Goal: Transaction & Acquisition: Purchase product/service

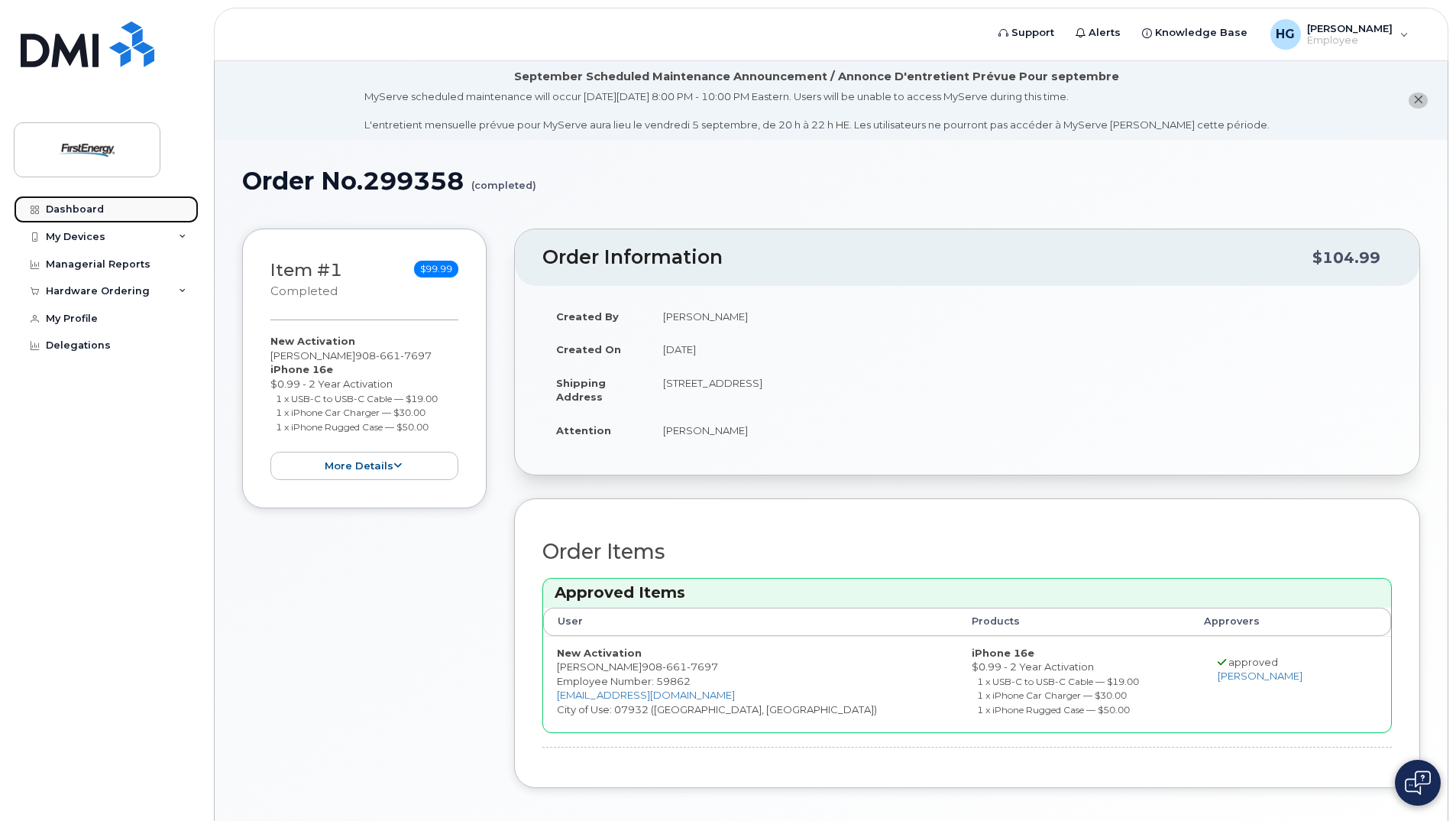
click at [83, 209] on div "Dashboard" at bounding box center [75, 209] width 58 height 13
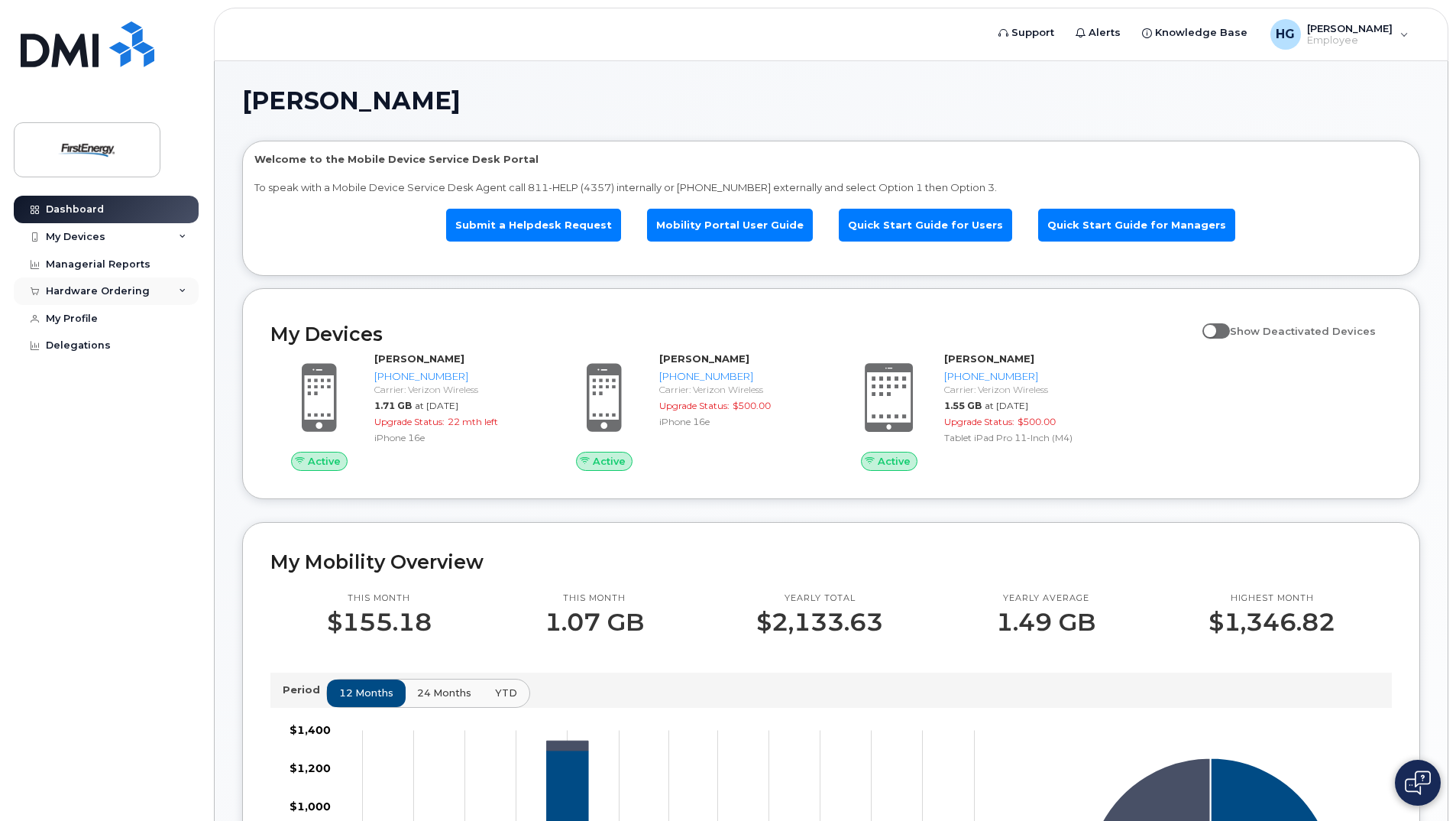
click at [123, 284] on div "Hardware Ordering" at bounding box center [106, 291] width 185 height 28
click at [79, 344] on div "New Order" at bounding box center [82, 348] width 58 height 13
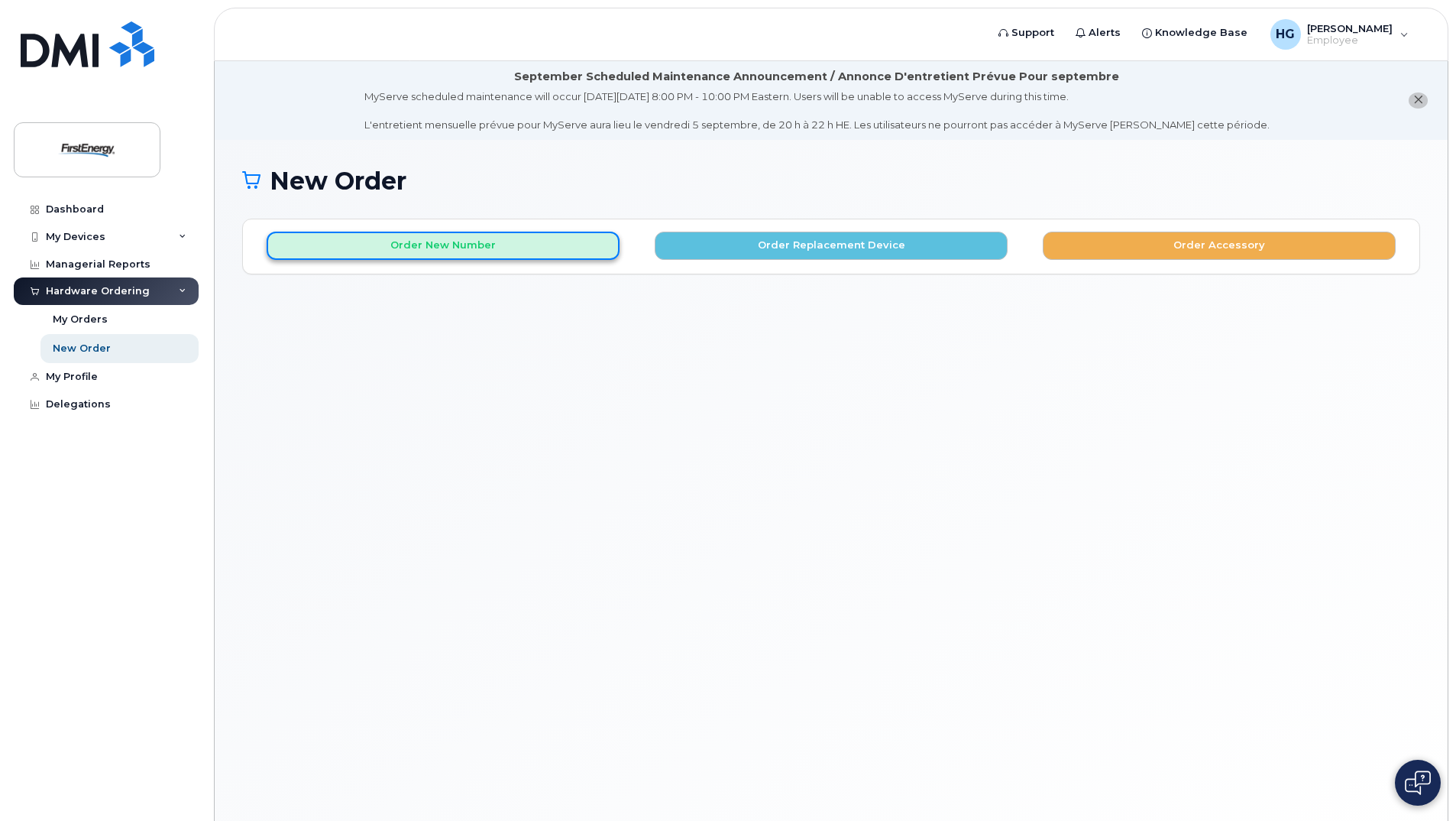
click at [436, 243] on button "Order New Number" at bounding box center [443, 246] width 353 height 28
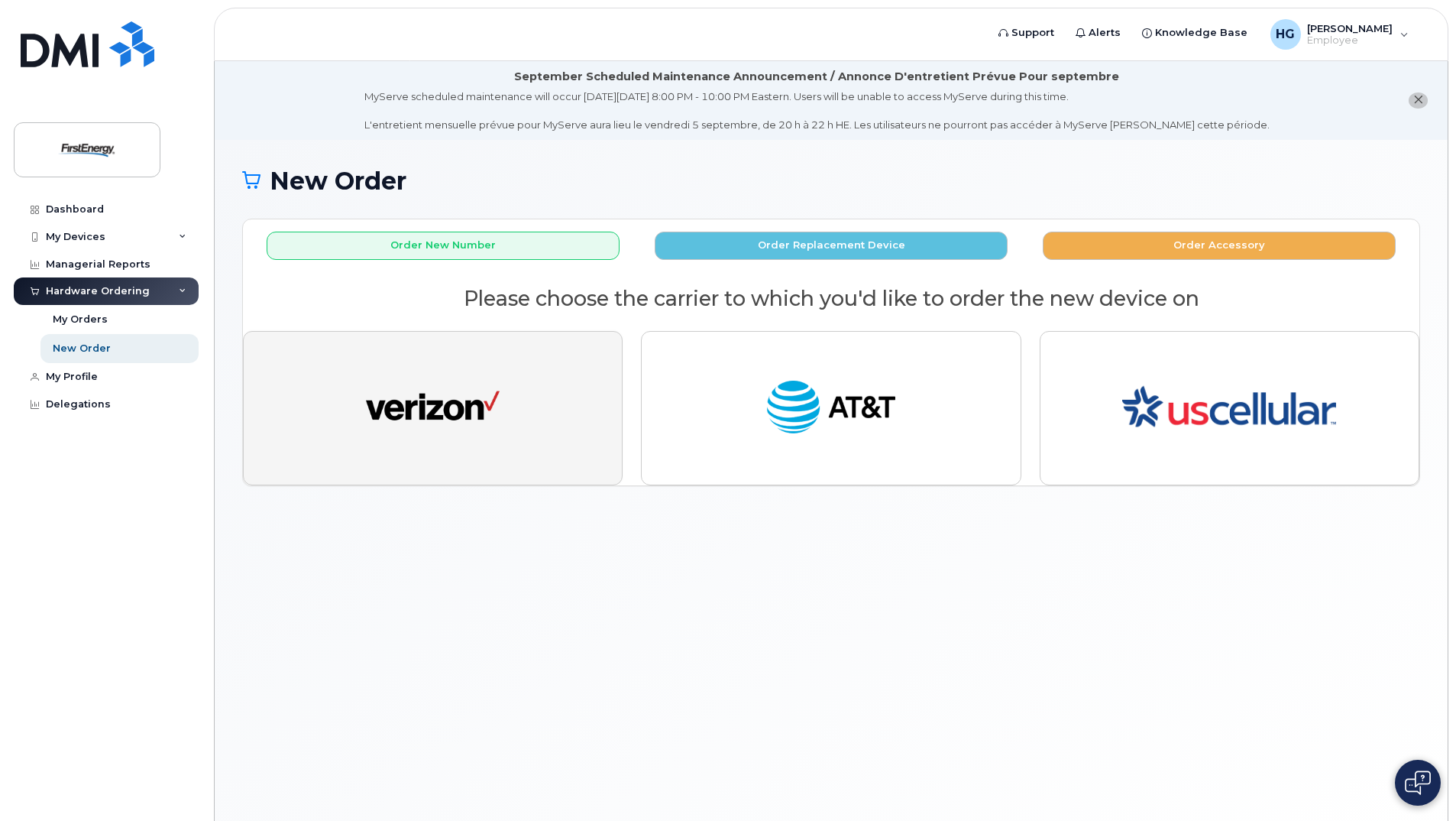
click at [441, 365] on button "button" at bounding box center [432, 408] width 379 height 154
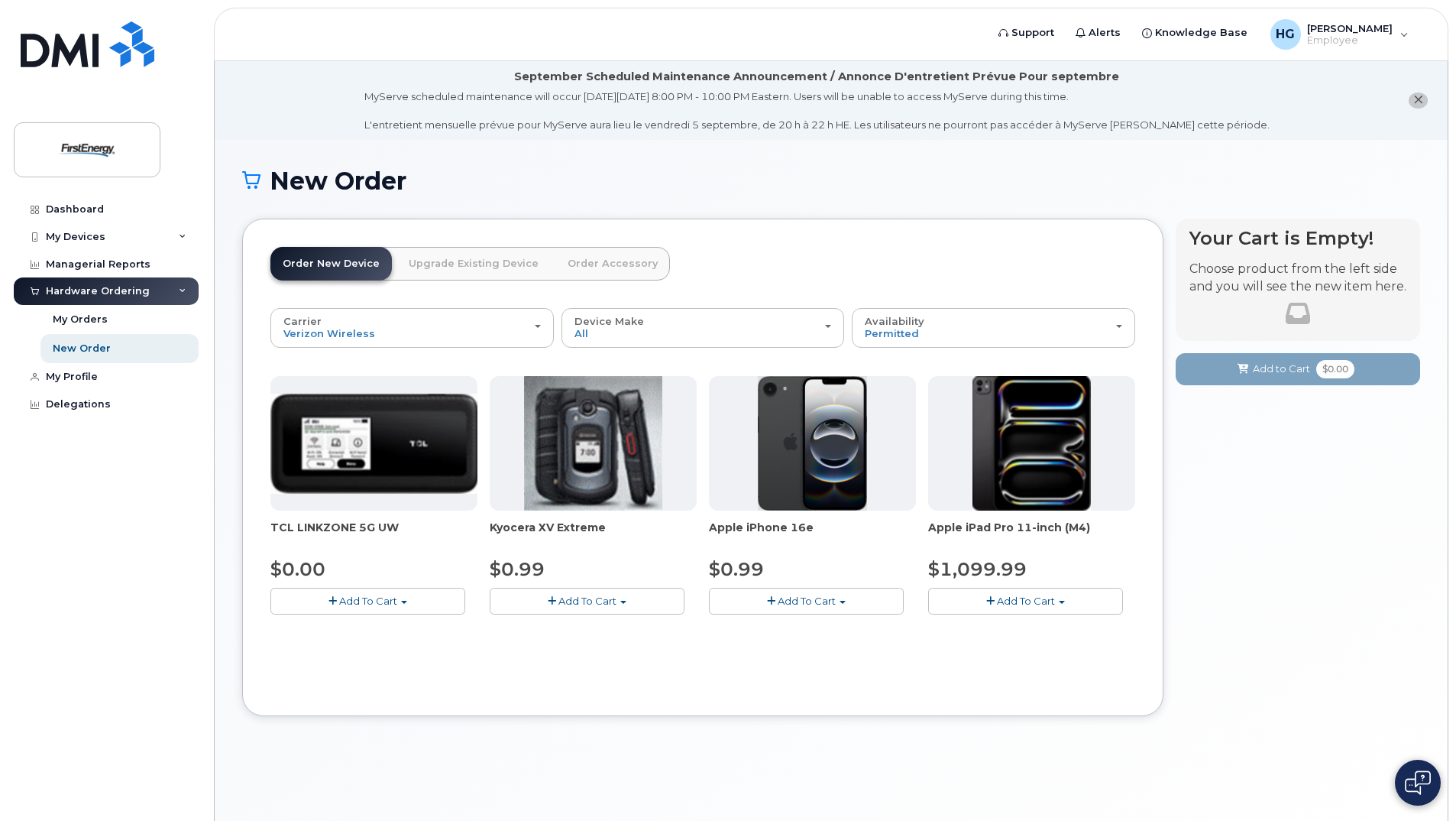
click at [776, 597] on button "Add To Cart" at bounding box center [806, 601] width 195 height 27
click at [828, 329] on div "Device Make All Cell Phone iPhone Modem Tablet" at bounding box center [703, 327] width 258 height 23
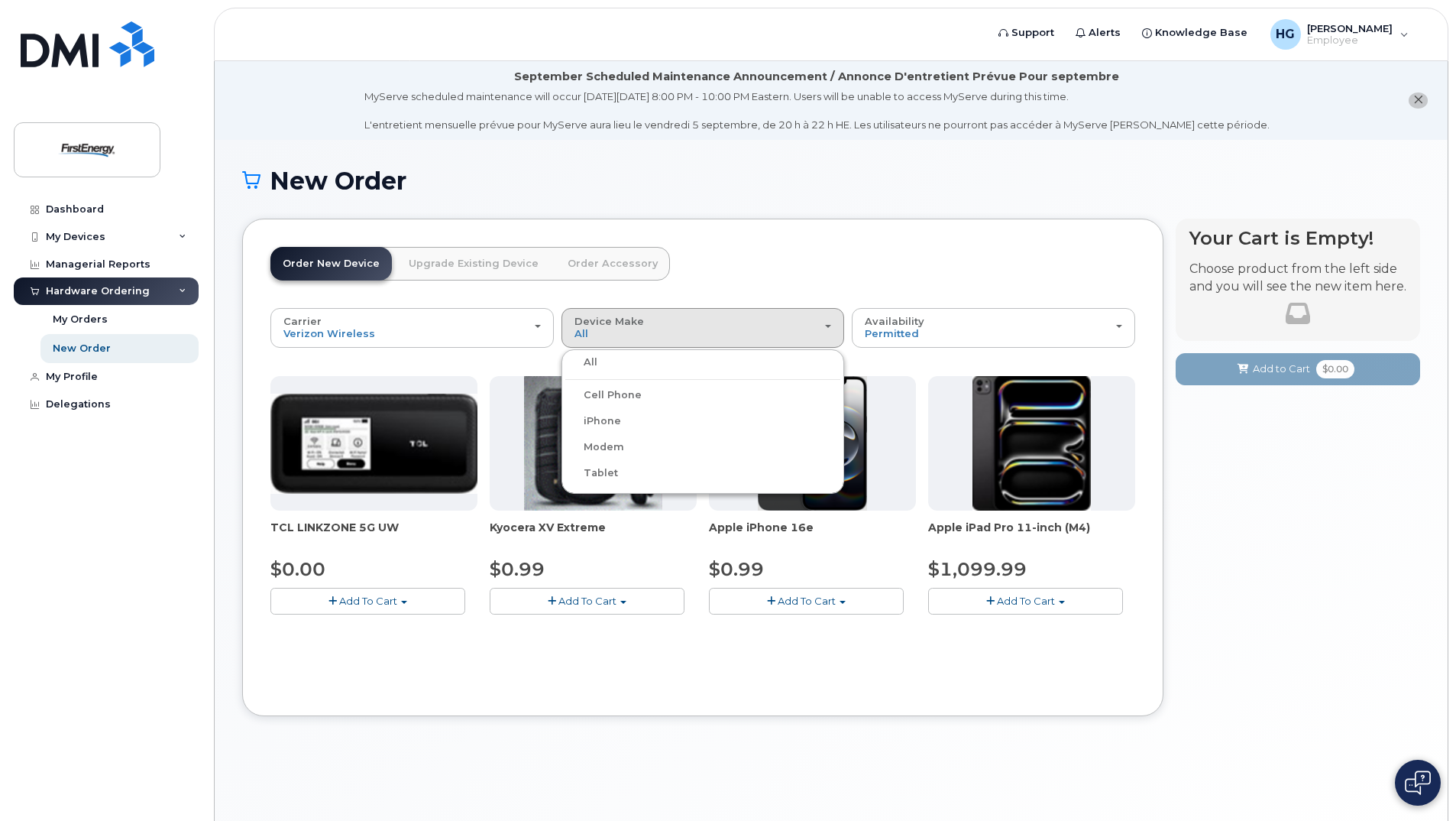
click at [604, 392] on label "Cell Phone" at bounding box center [604, 395] width 77 height 18
click at [0, 0] on input "Cell Phone" at bounding box center [0, 0] width 0 height 0
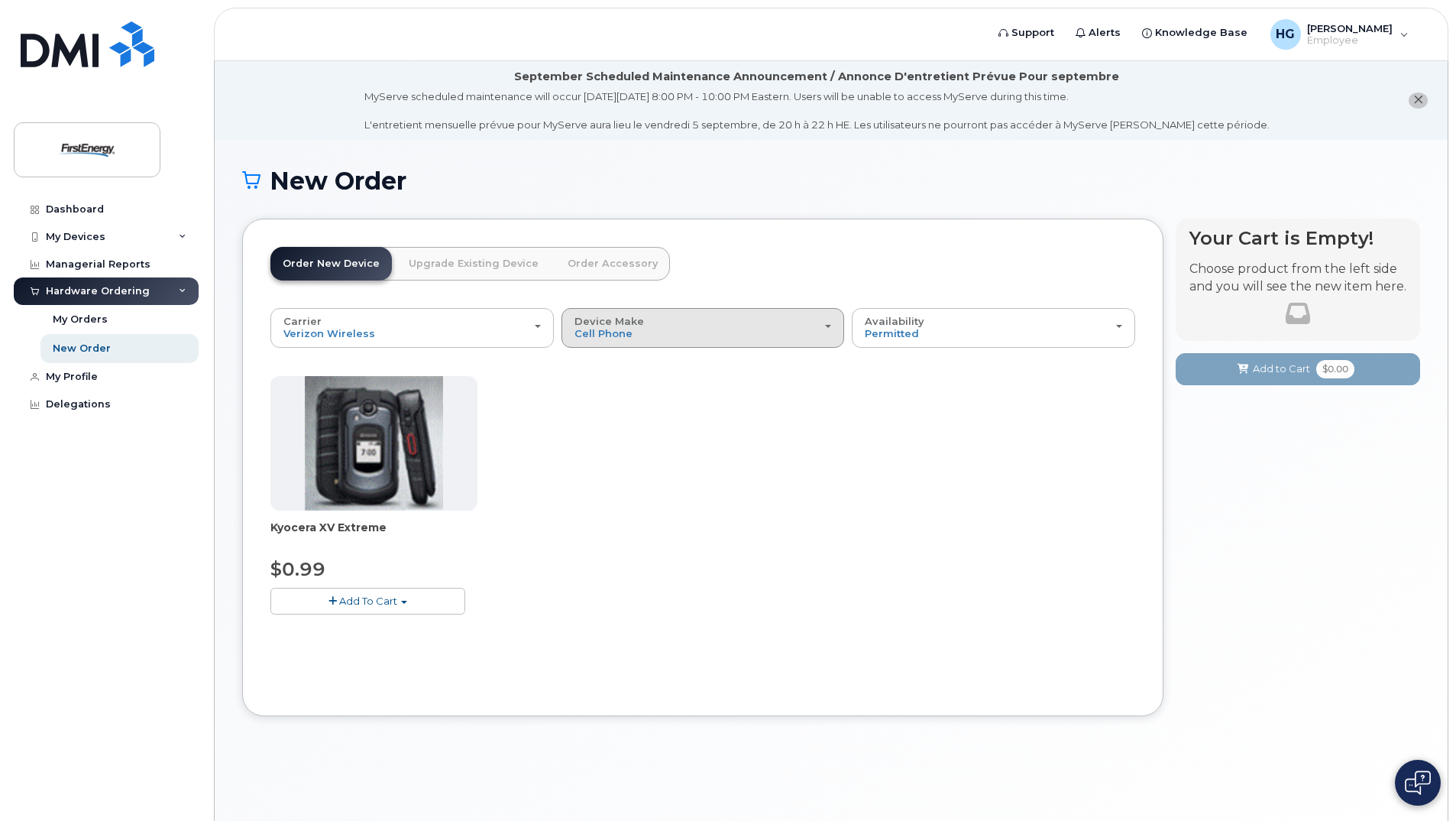
click at [828, 327] on span "button" at bounding box center [827, 326] width 6 height 3
click at [587, 415] on label "iPhone" at bounding box center [593, 421] width 56 height 18
click at [0, 0] on input "iPhone" at bounding box center [0, 0] width 0 height 0
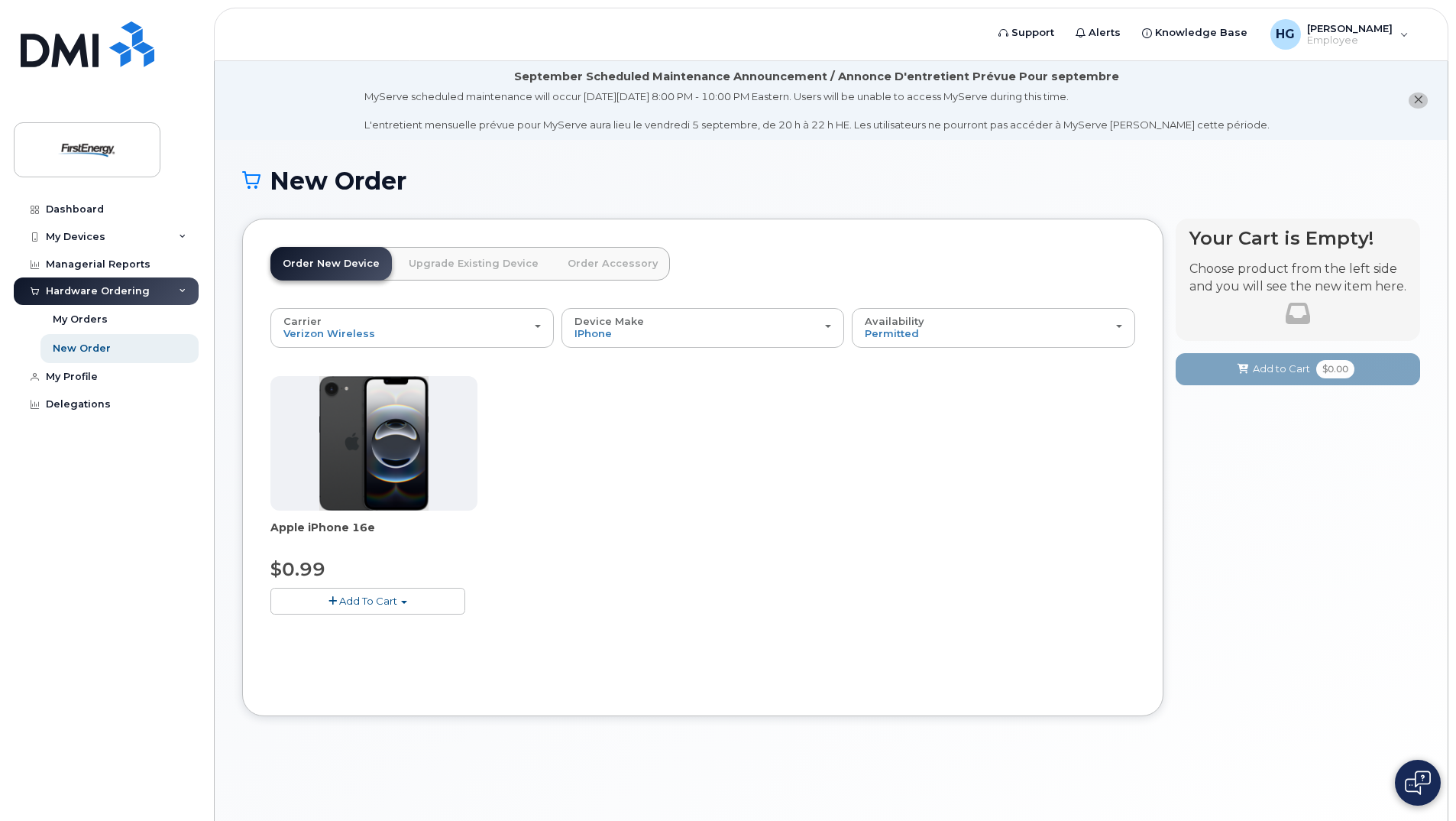
click at [369, 602] on span "Add To Cart" at bounding box center [369, 601] width 58 height 13
click at [351, 598] on span "Add To Cart" at bounding box center [369, 601] width 58 height 13
click at [330, 595] on button "Add To Cart" at bounding box center [368, 601] width 195 height 27
click at [332, 633] on link "$0.99 - 2 Year Activation" at bounding box center [350, 629] width 153 height 19
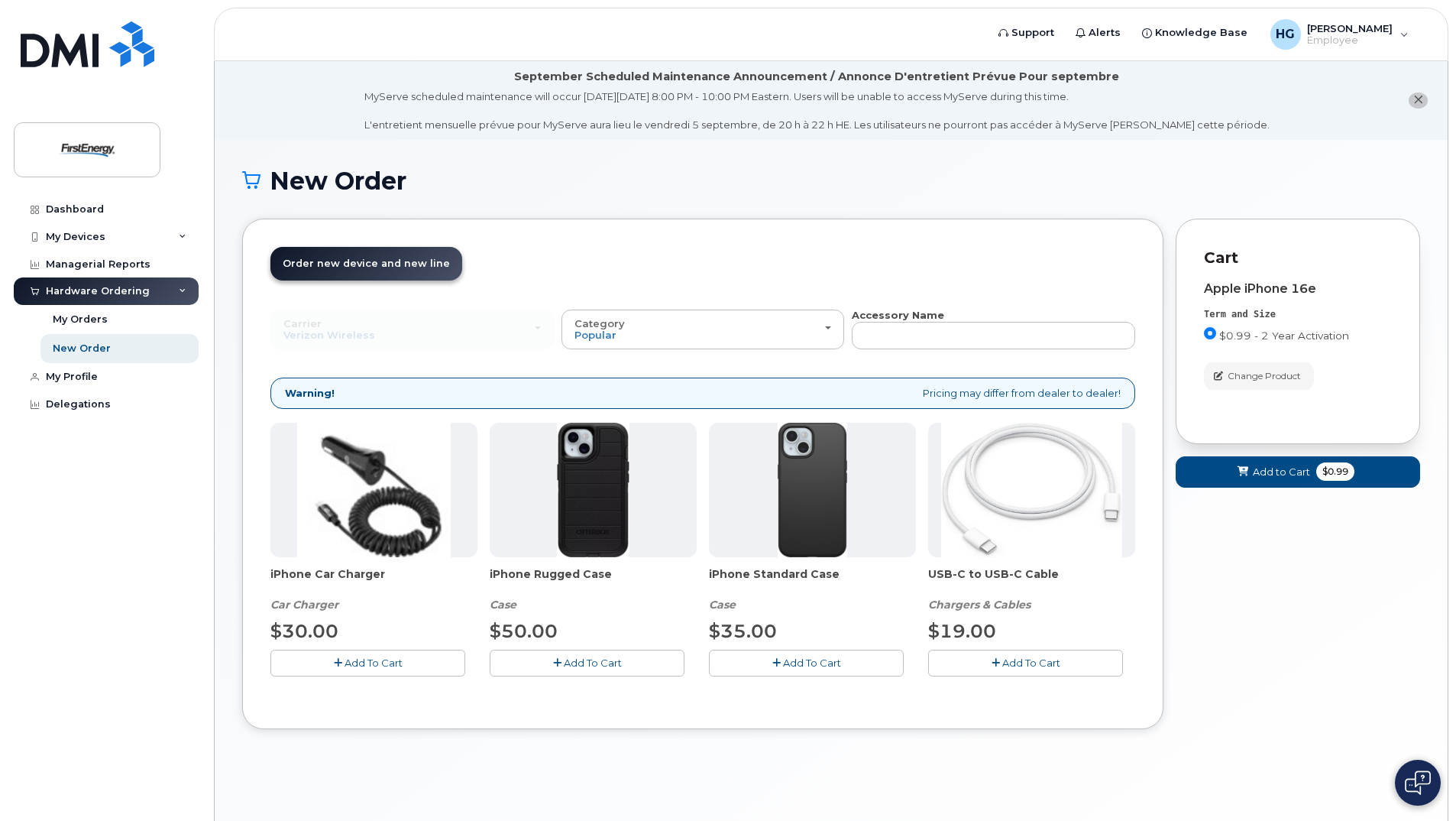
click at [997, 661] on icon "button" at bounding box center [996, 663] width 8 height 10
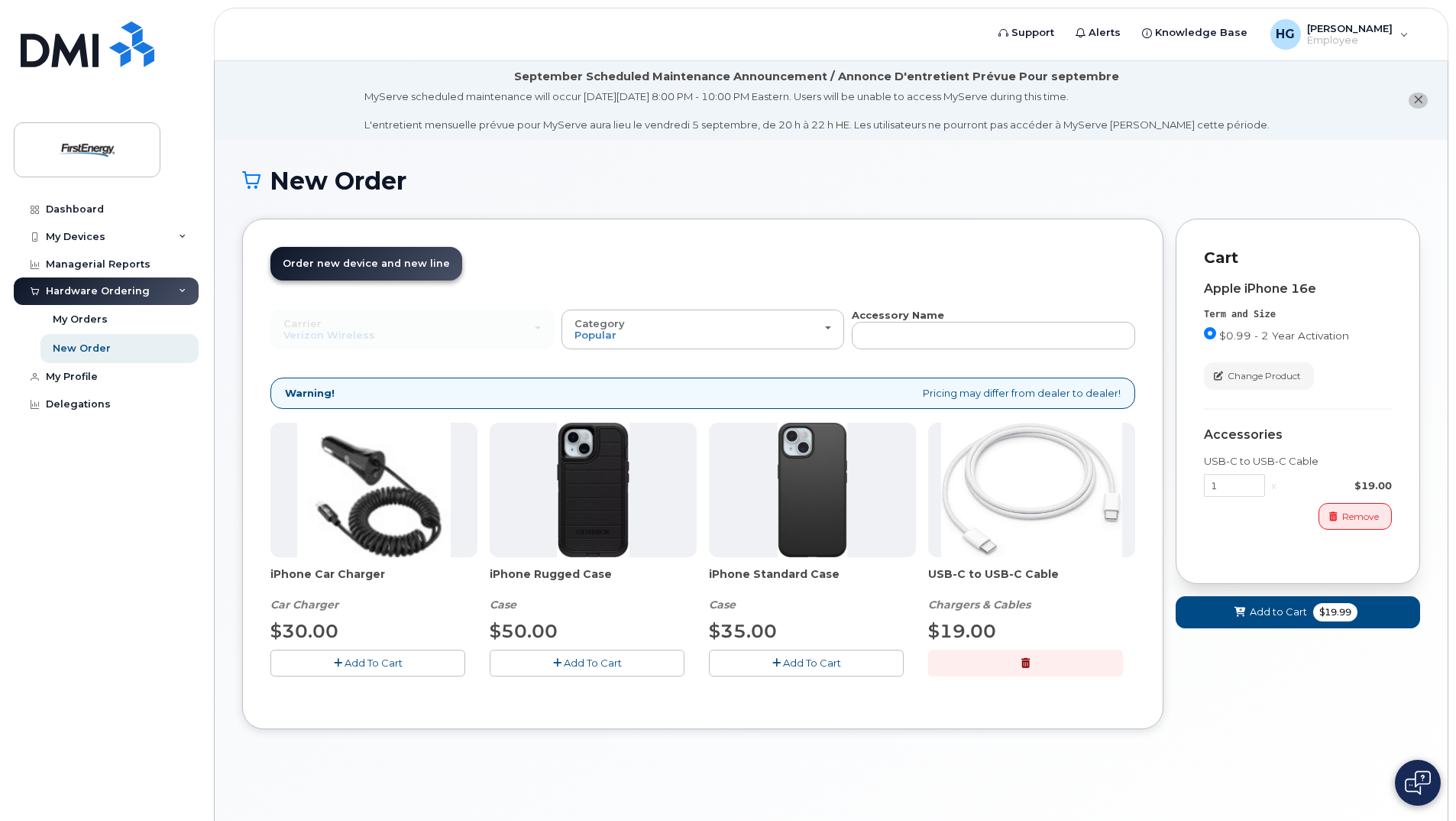
click at [374, 657] on span "Add To Cart" at bounding box center [374, 662] width 58 height 13
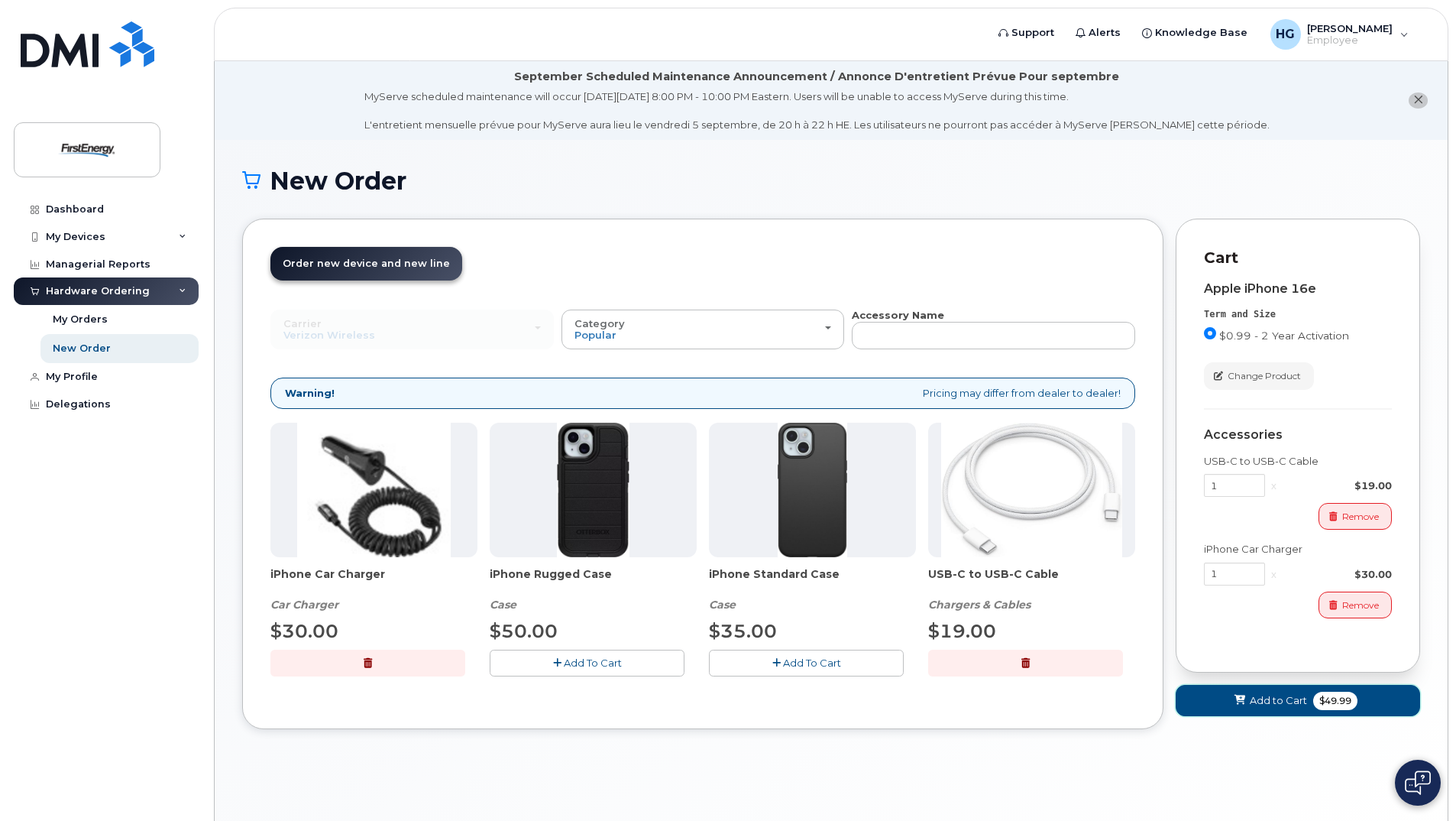
click at [1345, 695] on span "$49.99" at bounding box center [1335, 701] width 44 height 18
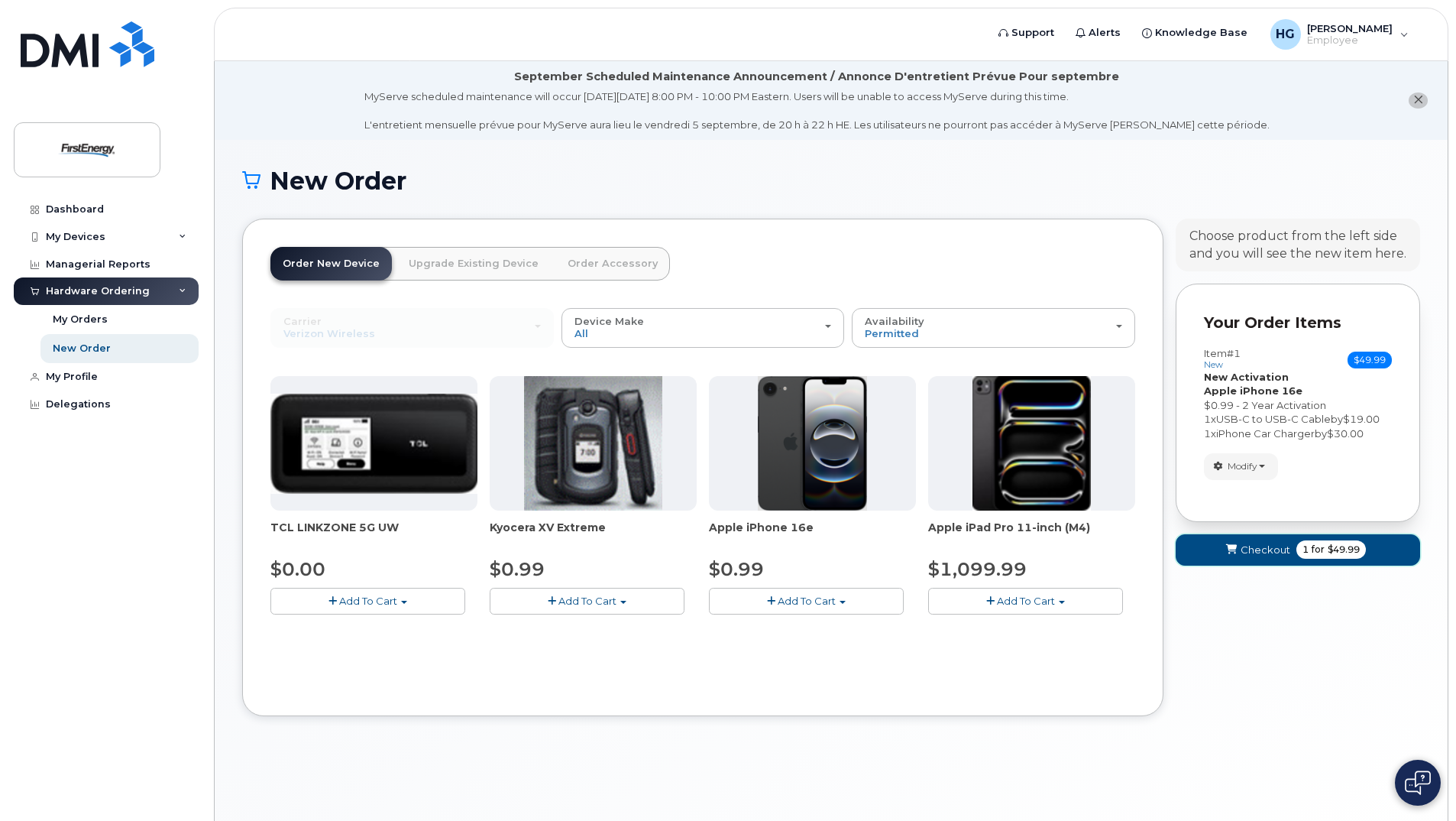
click at [1252, 551] on span "Checkout" at bounding box center [1266, 549] width 50 height 14
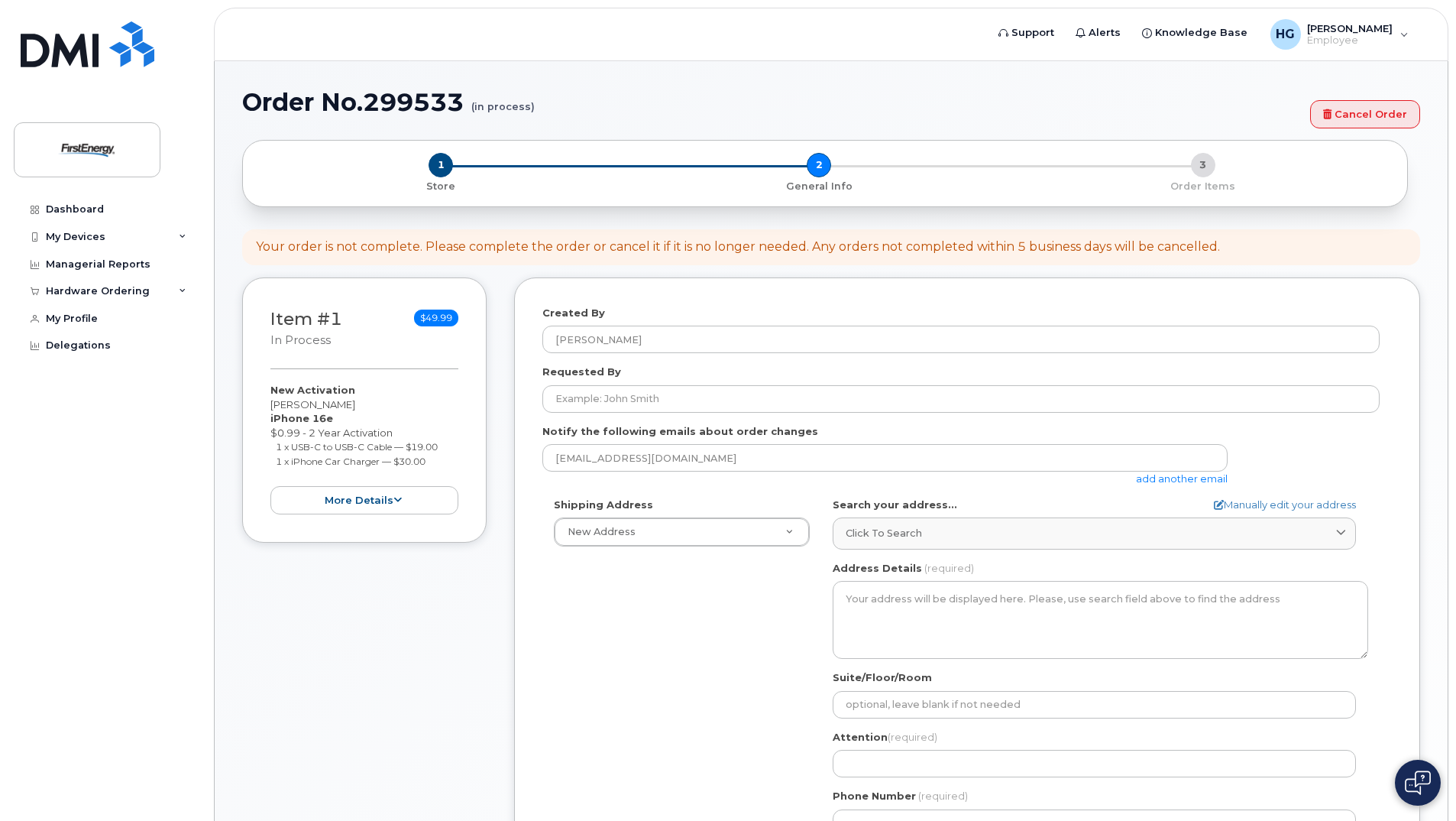
select select
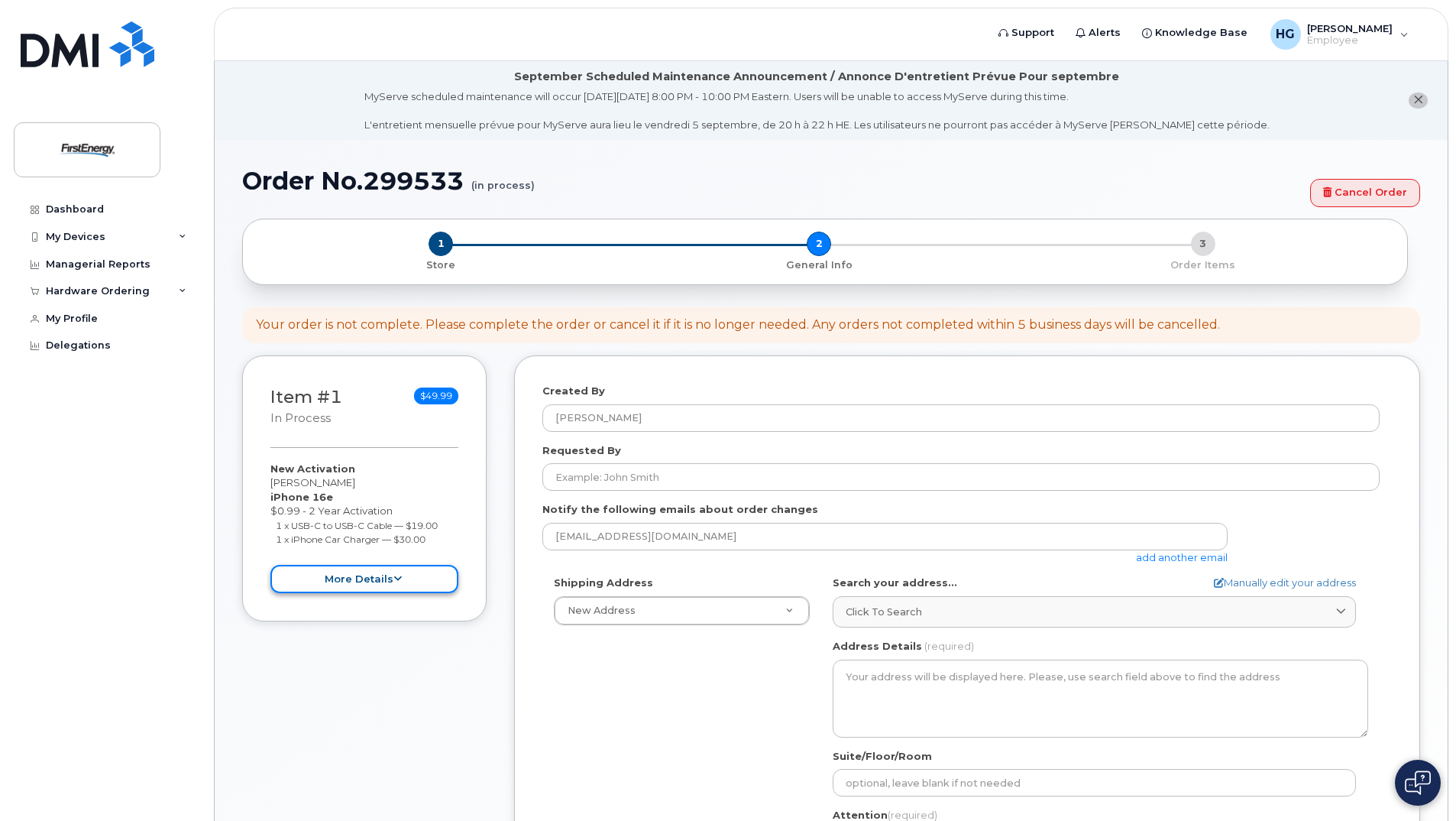
click at [369, 579] on button "more details" at bounding box center [364, 579] width 188 height 28
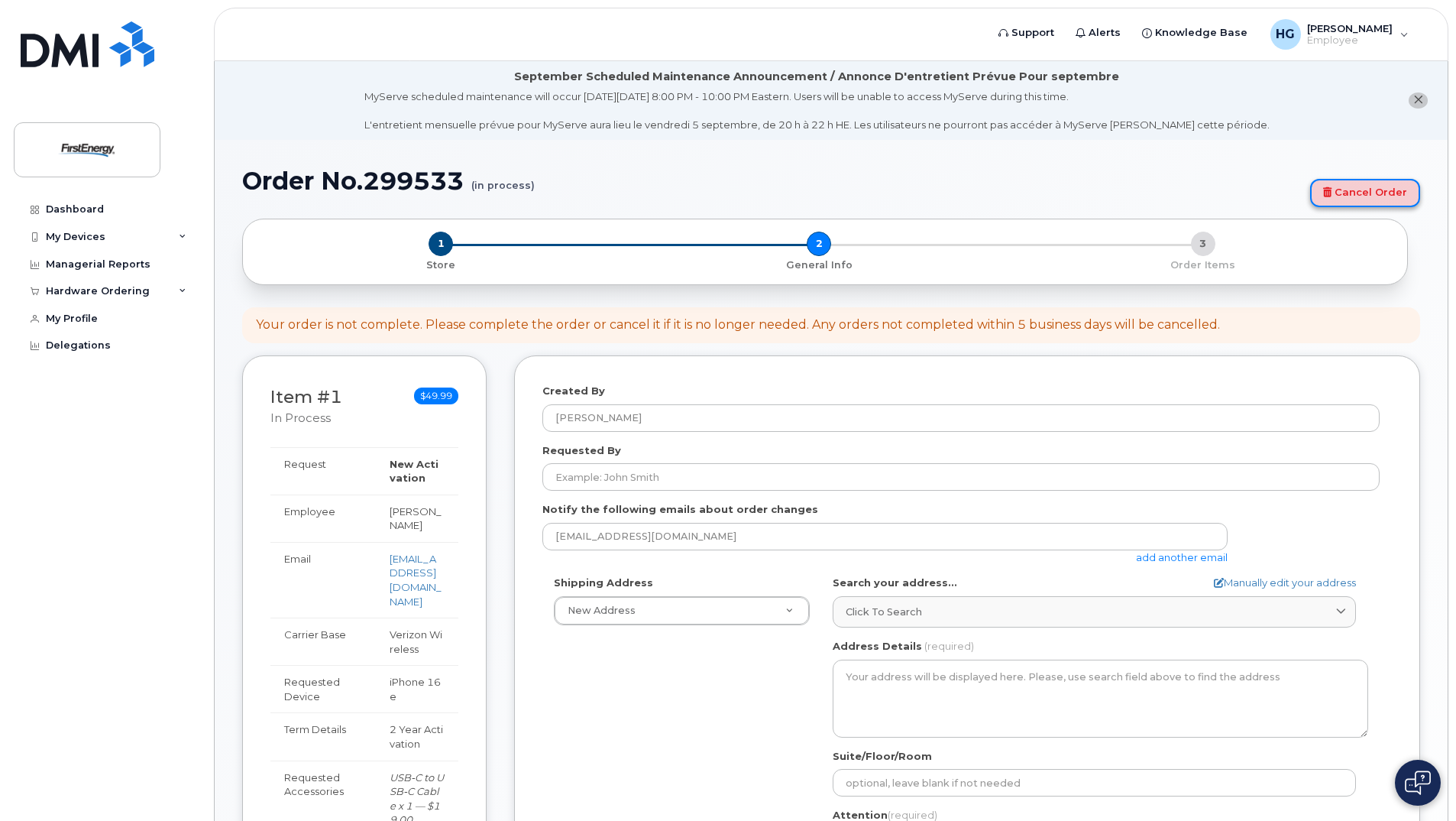
click at [1338, 187] on link "Cancel Order" at bounding box center [1365, 193] width 110 height 28
